Goal: Information Seeking & Learning: Understand process/instructions

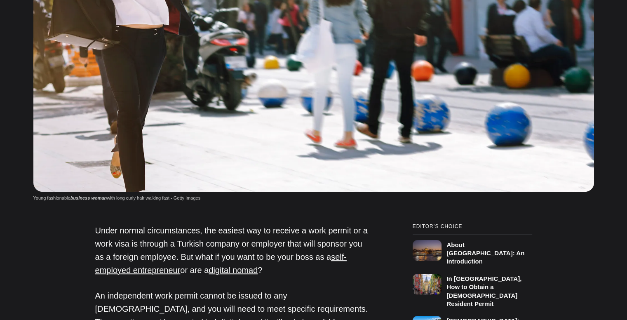
scroll to position [454, 0]
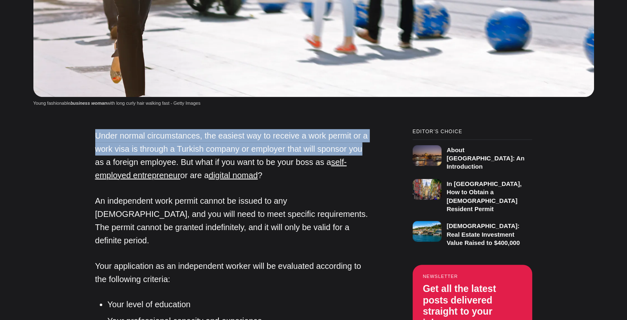
drag, startPoint x: 75, startPoint y: 129, endPoint x: 377, endPoint y: 150, distance: 302.6
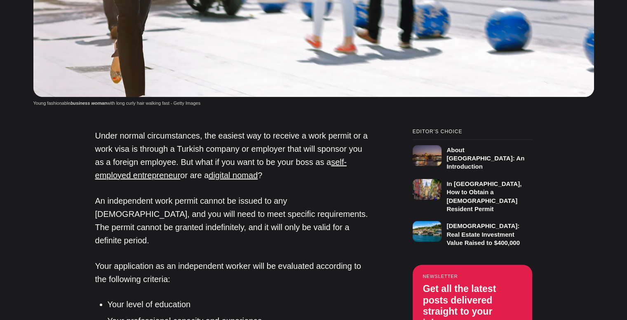
scroll to position [0, 0]
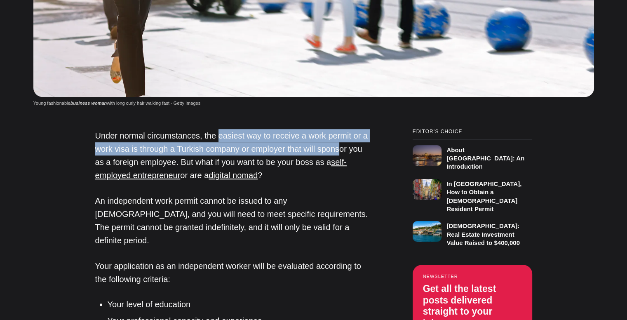
drag, startPoint x: 216, startPoint y: 137, endPoint x: 339, endPoint y: 146, distance: 123.6
click at [339, 146] on p "Under normal circumstances, the easiest way to receive a work permit or a work …" at bounding box center [233, 155] width 276 height 53
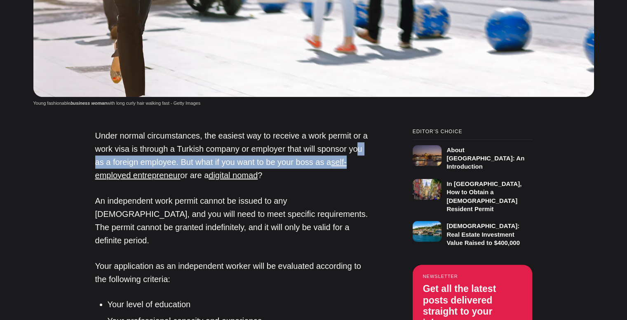
click at [360, 155] on p "Under normal circumstances, the easiest way to receive a work permit or a work …" at bounding box center [233, 155] width 276 height 53
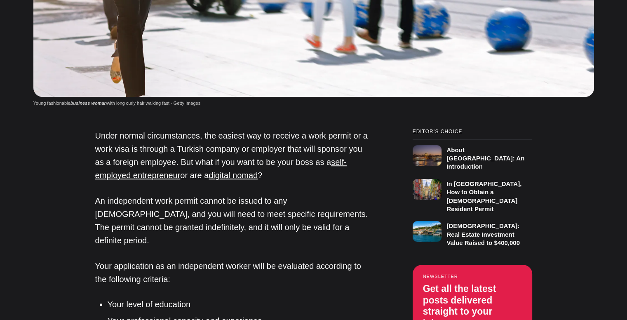
click at [157, 154] on p "Under normal circumstances, the easiest way to receive a work permit or a work …" at bounding box center [233, 155] width 276 height 53
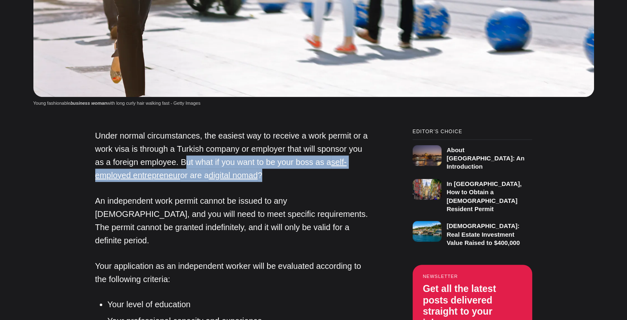
drag, startPoint x: 183, startPoint y: 164, endPoint x: 321, endPoint y: 172, distance: 138.4
click at [321, 172] on p "Under normal circumstances, the easiest way to receive a work permit or a work …" at bounding box center [233, 155] width 276 height 53
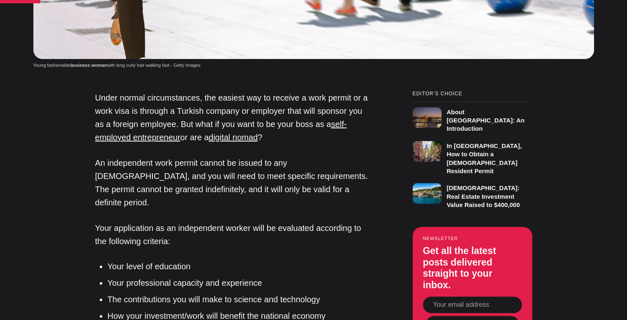
scroll to position [536, 0]
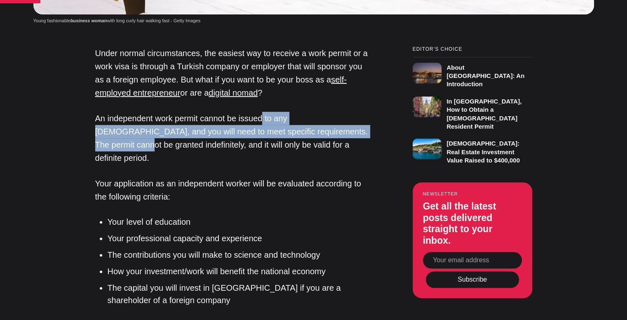
drag, startPoint x: 261, startPoint y: 117, endPoint x: 336, endPoint y: 133, distance: 75.9
click at [336, 133] on p "An independent work permit cannot be issued to any foreigner, and you will need…" at bounding box center [233, 138] width 276 height 53
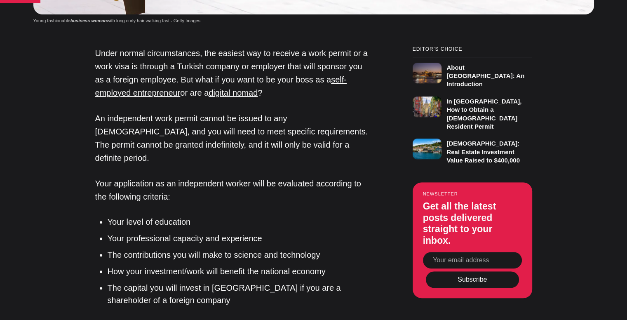
click at [343, 137] on p "An independent work permit cannot be issued to any foreigner, and you will need…" at bounding box center [233, 138] width 276 height 53
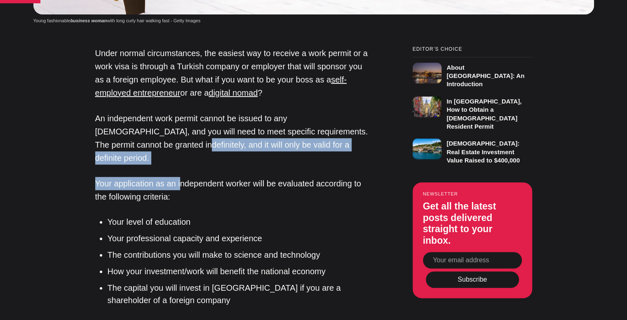
drag, startPoint x: 131, startPoint y: 144, endPoint x: 178, endPoint y: 154, distance: 48.5
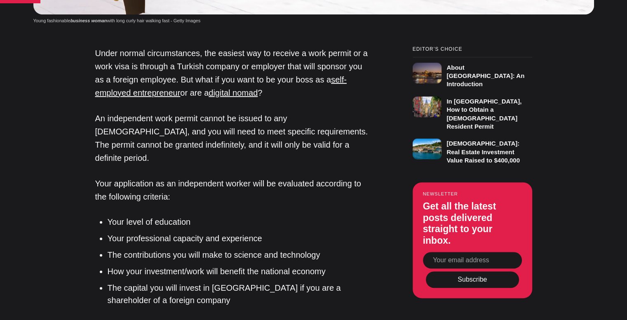
drag, startPoint x: 115, startPoint y: 204, endPoint x: 174, endPoint y: 207, distance: 58.2
click at [174, 216] on li "Your level of education" at bounding box center [240, 222] width 264 height 12
click at [228, 232] on li "Your professional capacity and experience" at bounding box center [240, 238] width 264 height 12
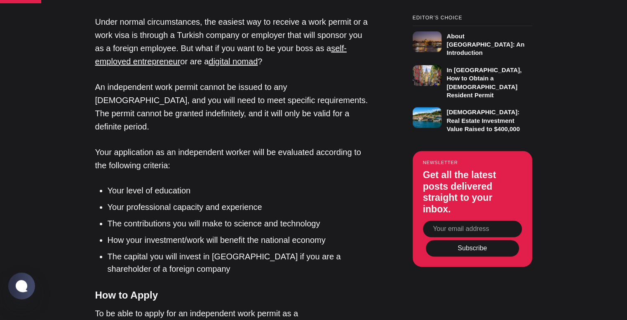
scroll to position [660, 0]
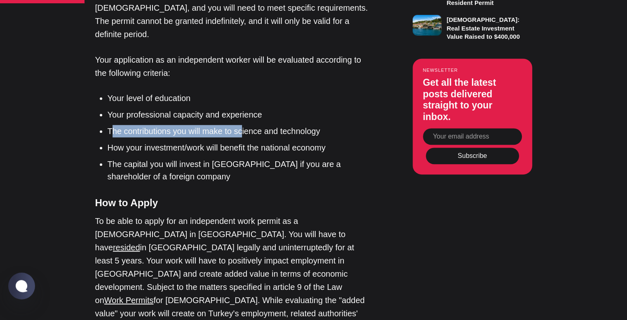
drag, startPoint x: 114, startPoint y: 109, endPoint x: 258, endPoint y: 109, distance: 143.9
click at [242, 109] on ul "Your level of education Your professional capacity and experience The contribut…" at bounding box center [236, 137] width 270 height 91
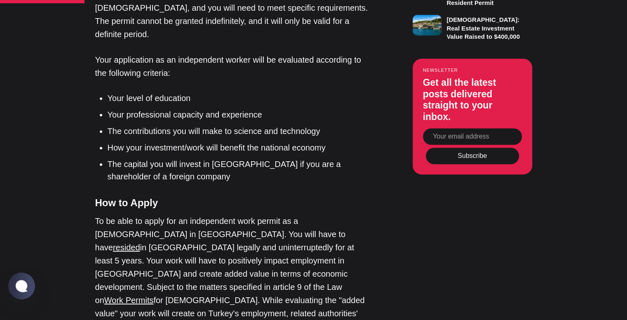
click at [258, 109] on ul "Your level of education Your professional capacity and experience The contribut…" at bounding box center [236, 137] width 270 height 91
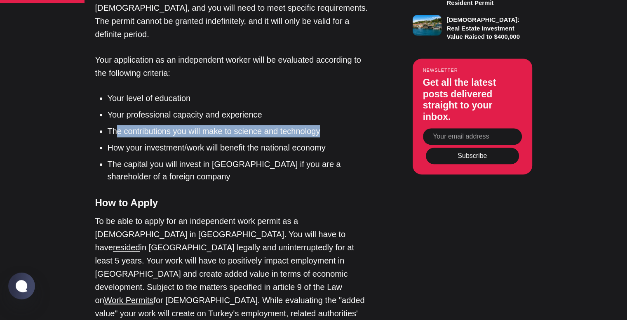
drag, startPoint x: 117, startPoint y: 124, endPoint x: 337, endPoint y: 116, distance: 219.5
click at [337, 125] on li "The contributions you will make to science and technology" at bounding box center [240, 131] width 264 height 12
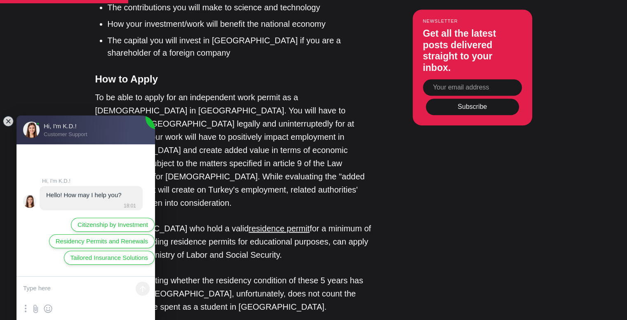
scroll to position [0, 0]
click at [7, 120] on jdiv at bounding box center [8, 121] width 12 height 12
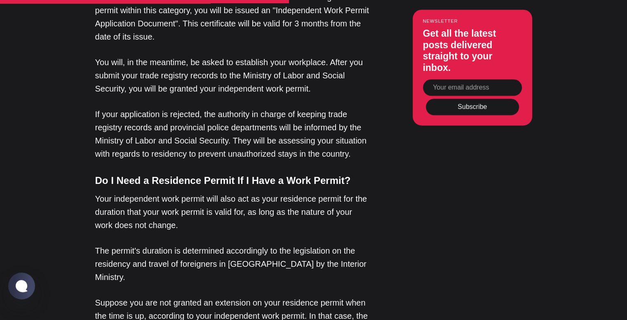
scroll to position [1237, 0]
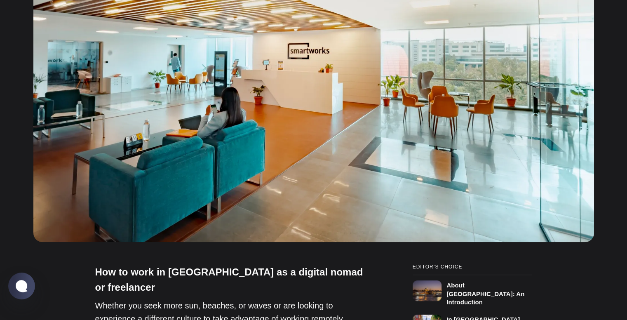
scroll to position [454, 0]
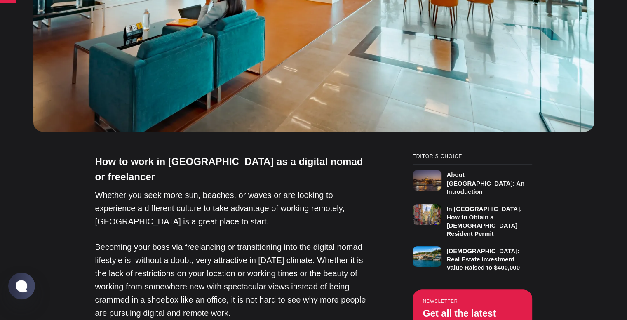
drag, startPoint x: 84, startPoint y: 200, endPoint x: 106, endPoint y: 198, distance: 22.5
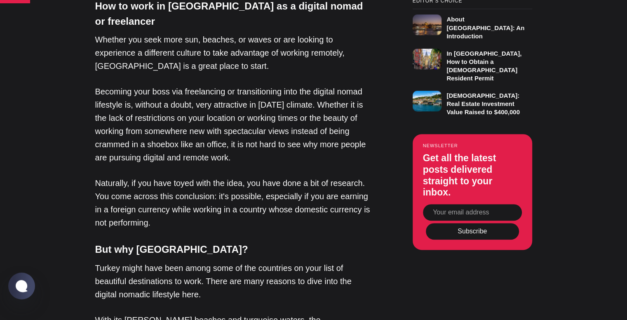
scroll to position [701, 0]
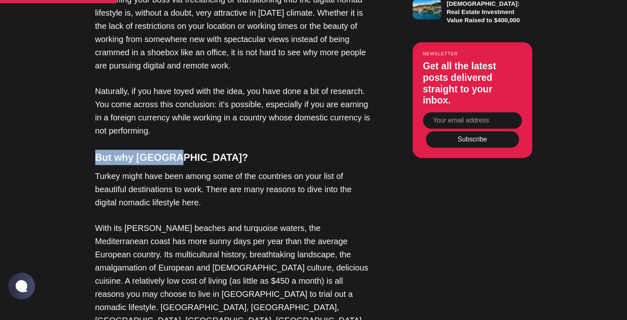
drag, startPoint x: 92, startPoint y: 109, endPoint x: 188, endPoint y: 113, distance: 96.1
click at [188, 150] on h4 "But why [GEOGRAPHIC_DATA]?" at bounding box center [233, 157] width 276 height 15
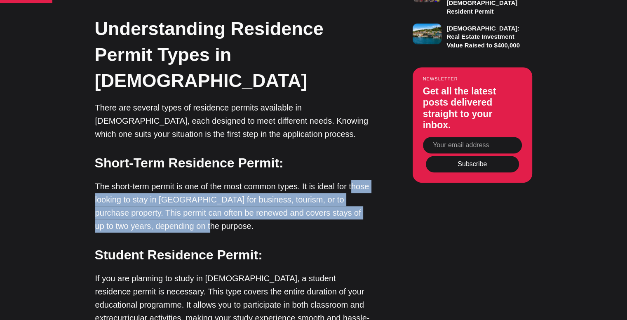
drag, startPoint x: 97, startPoint y: 146, endPoint x: 298, endPoint y: 170, distance: 202.7
click at [298, 180] on p "The short-term permit is one of the most common types. It is ideal for those lo…" at bounding box center [233, 206] width 276 height 53
click at [297, 180] on p "The short-term permit is one of the most common types. It is ideal for those lo…" at bounding box center [233, 206] width 276 height 53
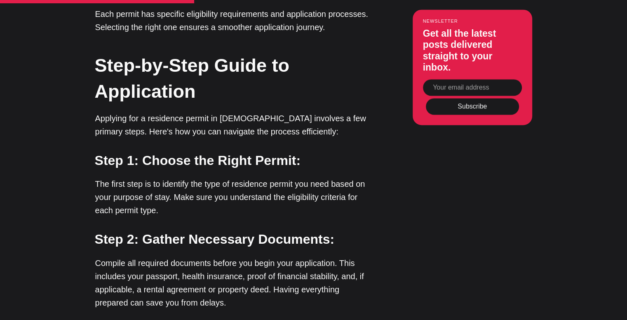
scroll to position [1320, 0]
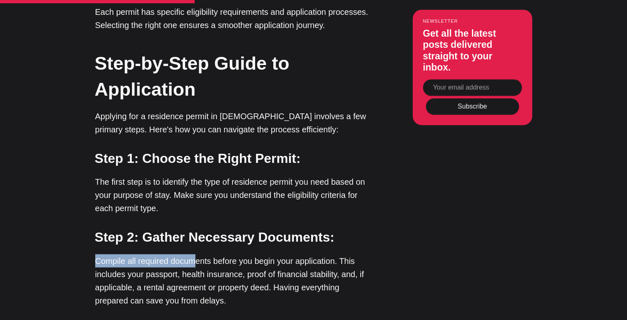
drag, startPoint x: 92, startPoint y: 172, endPoint x: 198, endPoint y: 182, distance: 106.0
click at [255, 254] on p "Compile all required documents before you begin your application. This includes…" at bounding box center [233, 280] width 276 height 53
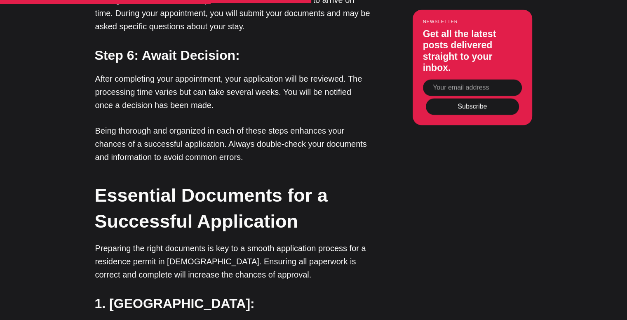
scroll to position [2021, 0]
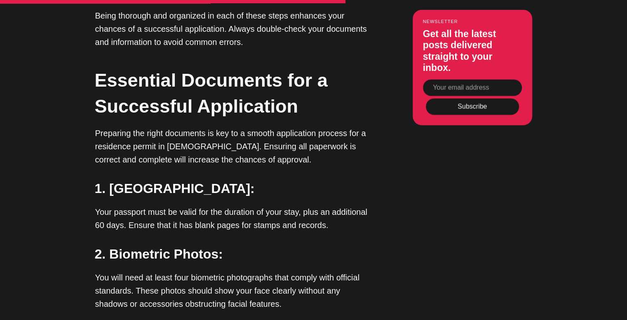
drag, startPoint x: 123, startPoint y: 114, endPoint x: 129, endPoint y: 181, distance: 68.0
click at [124, 181] on strong "1. Valid Passport:" at bounding box center [175, 188] width 160 height 15
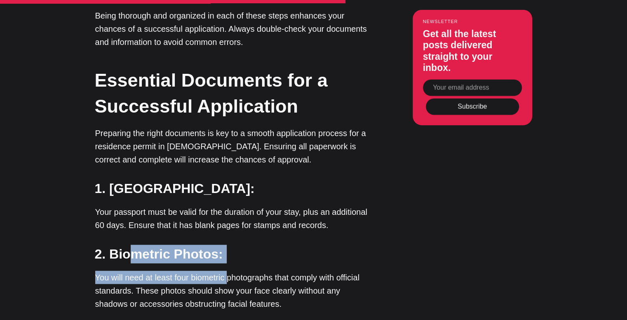
drag, startPoint x: 155, startPoint y: 188, endPoint x: 235, endPoint y: 195, distance: 79.5
click at [235, 195] on div "Dreaming of making Turkey your home? Obtaining a residence permit is a key step…" at bounding box center [233, 79] width 276 height 3019
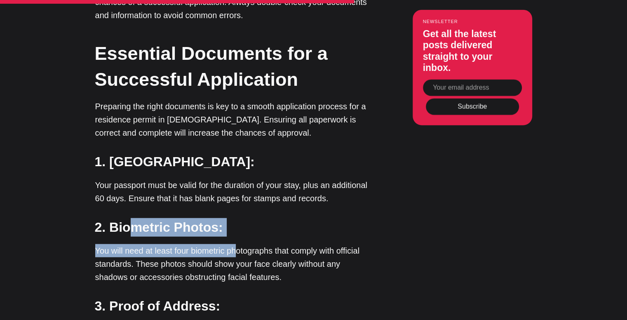
scroll to position [2062, 0]
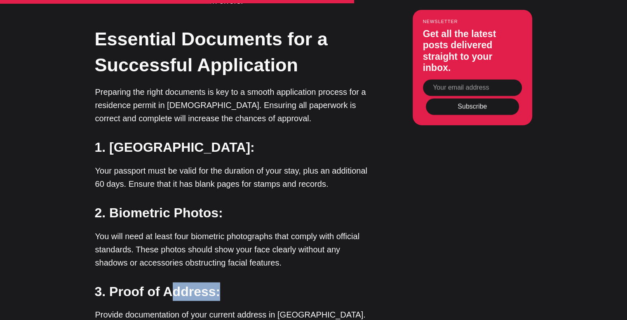
drag, startPoint x: 174, startPoint y: 212, endPoint x: 246, endPoint y: 214, distance: 72.2
click at [246, 282] on h3 "3. Proof of Address:" at bounding box center [233, 291] width 276 height 19
click at [270, 282] on h3 "3. Proof of Address:" at bounding box center [233, 291] width 276 height 19
drag, startPoint x: 107, startPoint y: 250, endPoint x: 247, endPoint y: 241, distance: 139.7
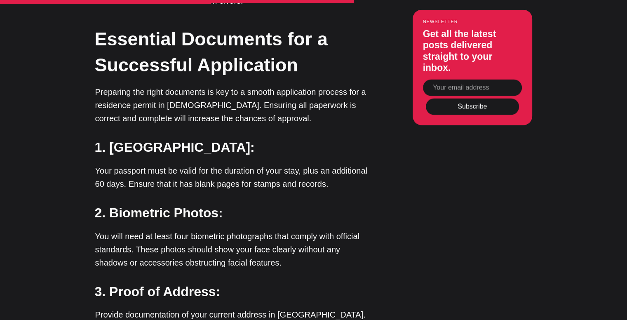
drag, startPoint x: 247, startPoint y: 241, endPoint x: 326, endPoint y: 259, distance: 81.6
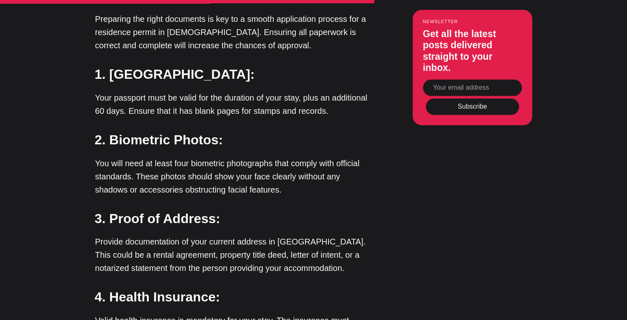
scroll to position [2186, 0]
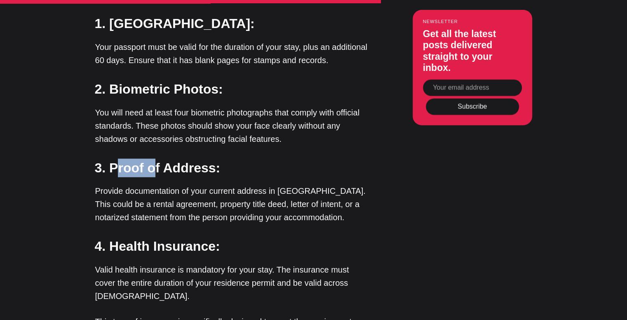
drag, startPoint x: 118, startPoint y: 89, endPoint x: 165, endPoint y: 94, distance: 47.3
click at [165, 160] on strong "3. Proof of Address:" at bounding box center [158, 167] width 126 height 15
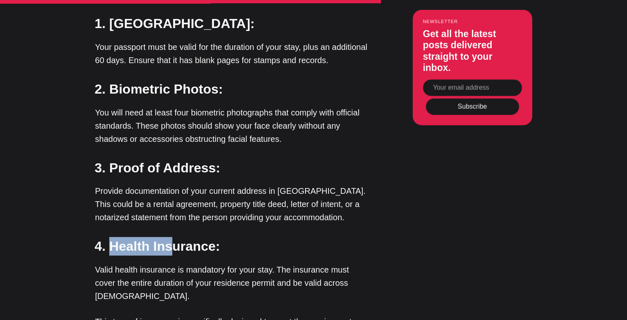
drag, startPoint x: 108, startPoint y: 169, endPoint x: 183, endPoint y: 168, distance: 75.1
click at [183, 239] on strong "4. Health Insurance:" at bounding box center [157, 246] width 125 height 15
click at [258, 237] on h3 "4. Health Insurance:" at bounding box center [233, 246] width 276 height 19
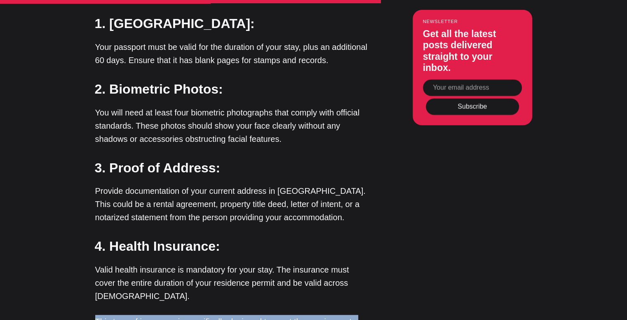
drag, startPoint x: 82, startPoint y: 226, endPoint x: 339, endPoint y: 267, distance: 260.1
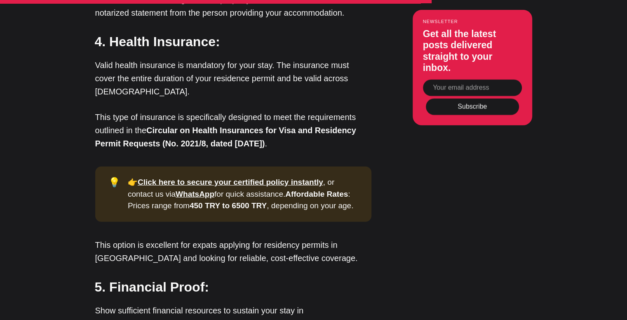
scroll to position [2433, 0]
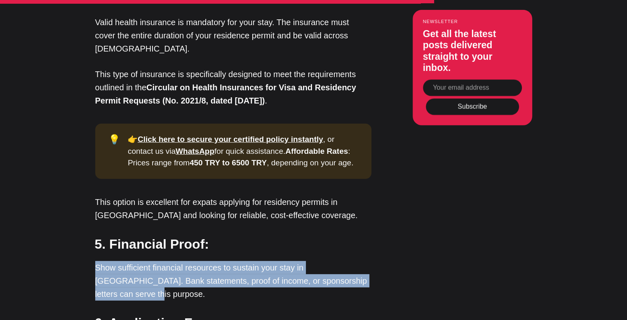
drag, startPoint x: 82, startPoint y: 170, endPoint x: 370, endPoint y: 185, distance: 288.2
click at [370, 261] on p "Show sufficient financial resources to sustain your stay in Turkey. Bank statem…" at bounding box center [233, 281] width 276 height 40
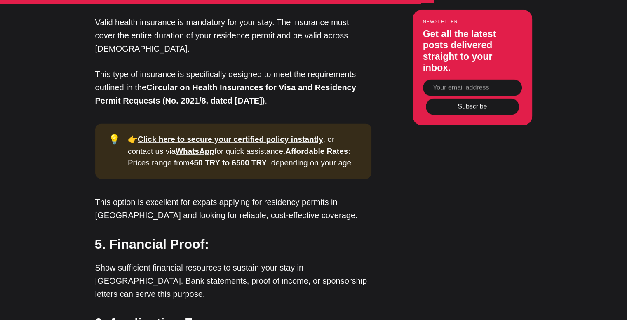
click at [367, 261] on p "Show sufficient financial resources to sustain your stay in Turkey. Bank statem…" at bounding box center [233, 281] width 276 height 40
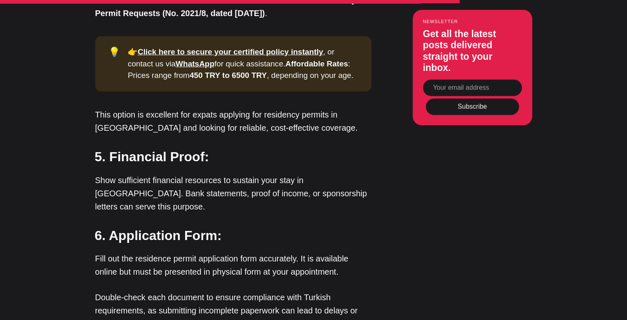
scroll to position [2557, 0]
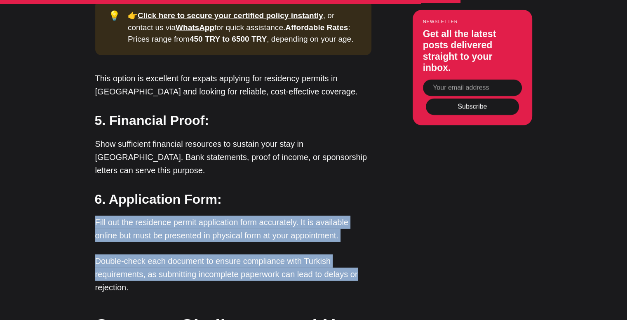
drag, startPoint x: 93, startPoint y: 113, endPoint x: 368, endPoint y: 169, distance: 281.1
click at [368, 254] on p "Double-check each document to ensure compliance with Turkish requirements, as s…" at bounding box center [233, 274] width 276 height 40
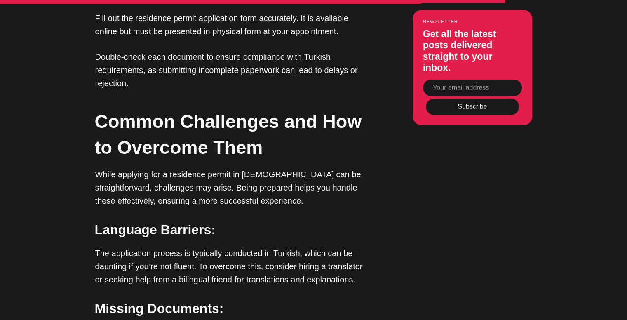
scroll to position [2763, 0]
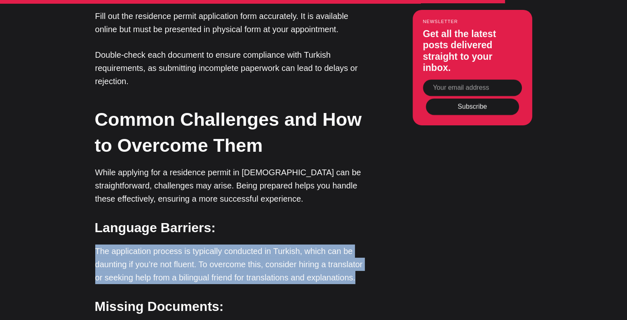
drag, startPoint x: 94, startPoint y: 146, endPoint x: 377, endPoint y: 170, distance: 283.6
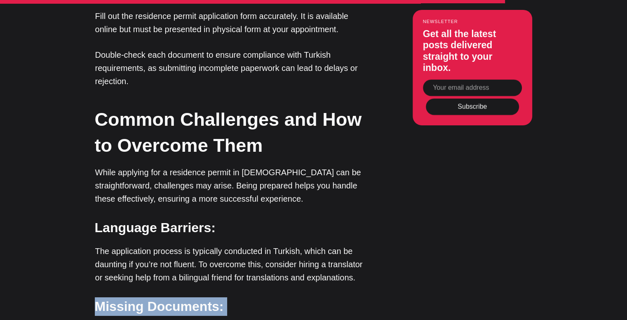
drag, startPoint x: 84, startPoint y: 202, endPoint x: 237, endPoint y: 214, distance: 153.8
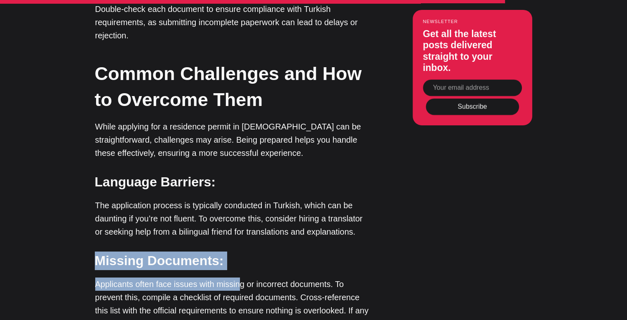
scroll to position [2887, 0]
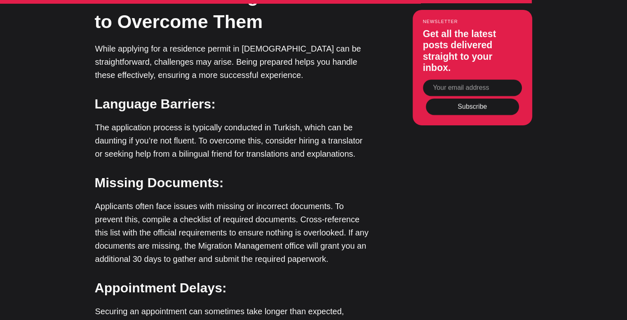
click at [252, 279] on h3 "Appointment Delays:" at bounding box center [233, 288] width 276 height 19
click at [173, 280] on strong "Appointment Delays:" at bounding box center [161, 287] width 132 height 15
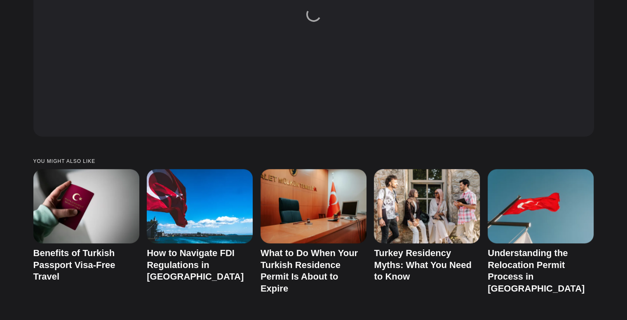
scroll to position [3846, 0]
